Goal: Information Seeking & Learning: Learn about a topic

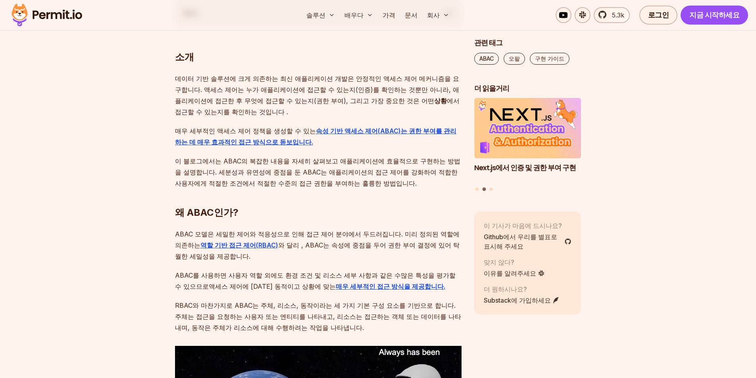
scroll to position [1151, 0]
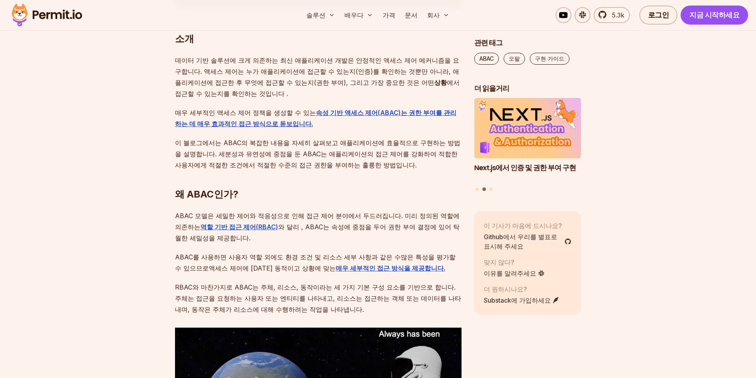
drag, startPoint x: 407, startPoint y: 298, endPoint x: 351, endPoint y: 320, distance: 59.4
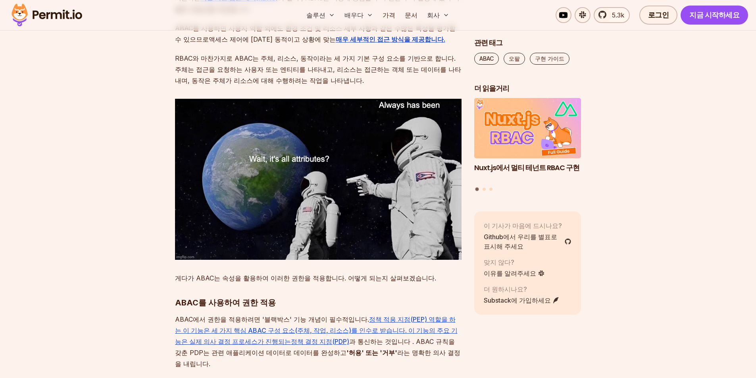
scroll to position [1389, 0]
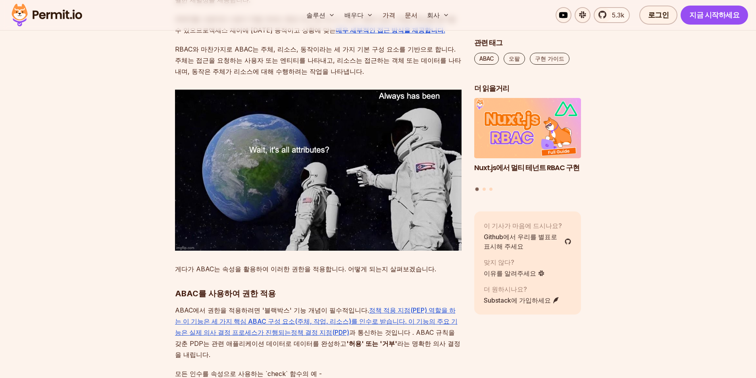
drag, startPoint x: 214, startPoint y: 246, endPoint x: 301, endPoint y: 248, distance: 87.3
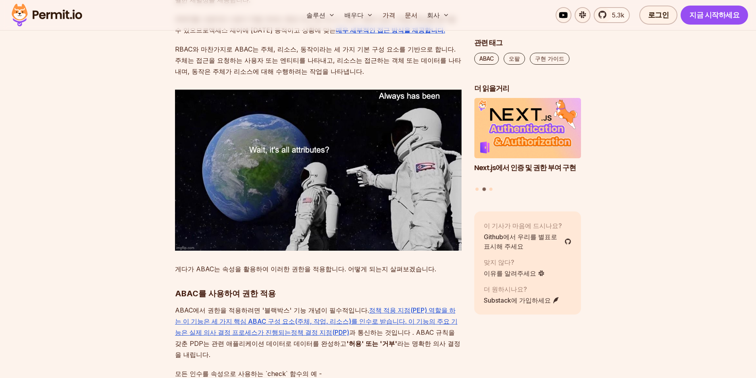
drag, startPoint x: 189, startPoint y: 260, endPoint x: 253, endPoint y: 261, distance: 63.9
drag, startPoint x: 293, startPoint y: 275, endPoint x: 180, endPoint y: 246, distance: 116.4
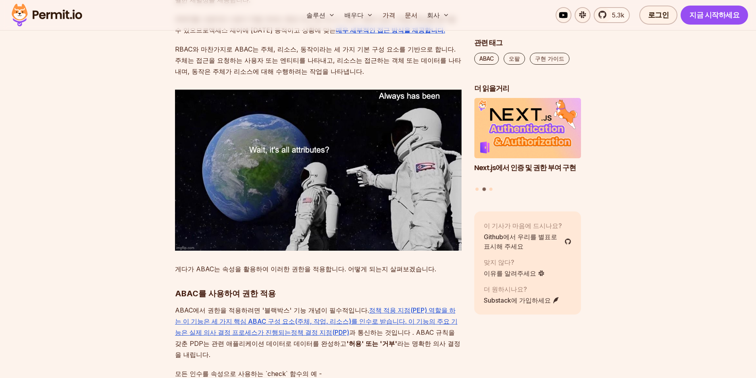
drag, startPoint x: 259, startPoint y: 305, endPoint x: 368, endPoint y: 318, distance: 109.8
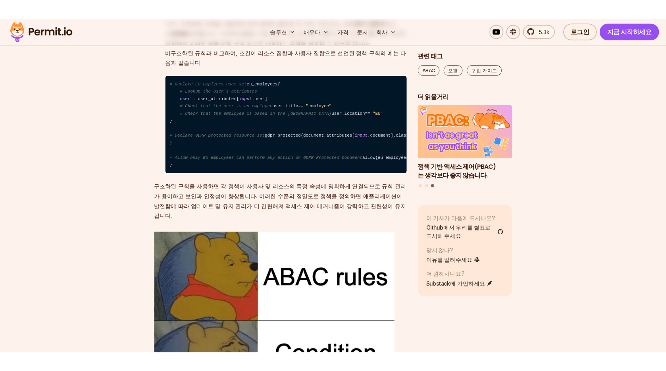
scroll to position [2540, 0]
